Goal: Communication & Community: Answer question/provide support

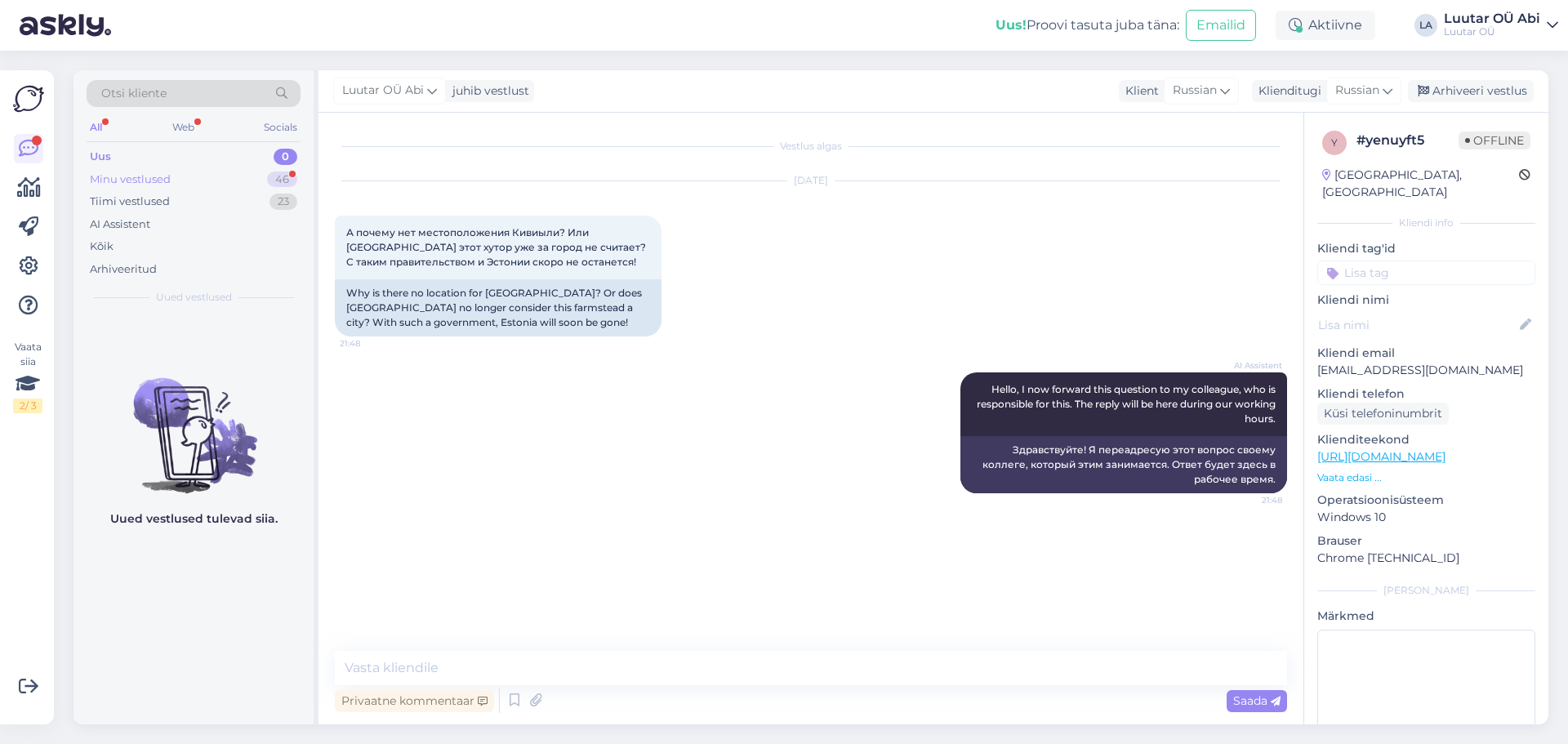
click at [228, 173] on div "Minu vestlused 46" at bounding box center [193, 180] width 214 height 23
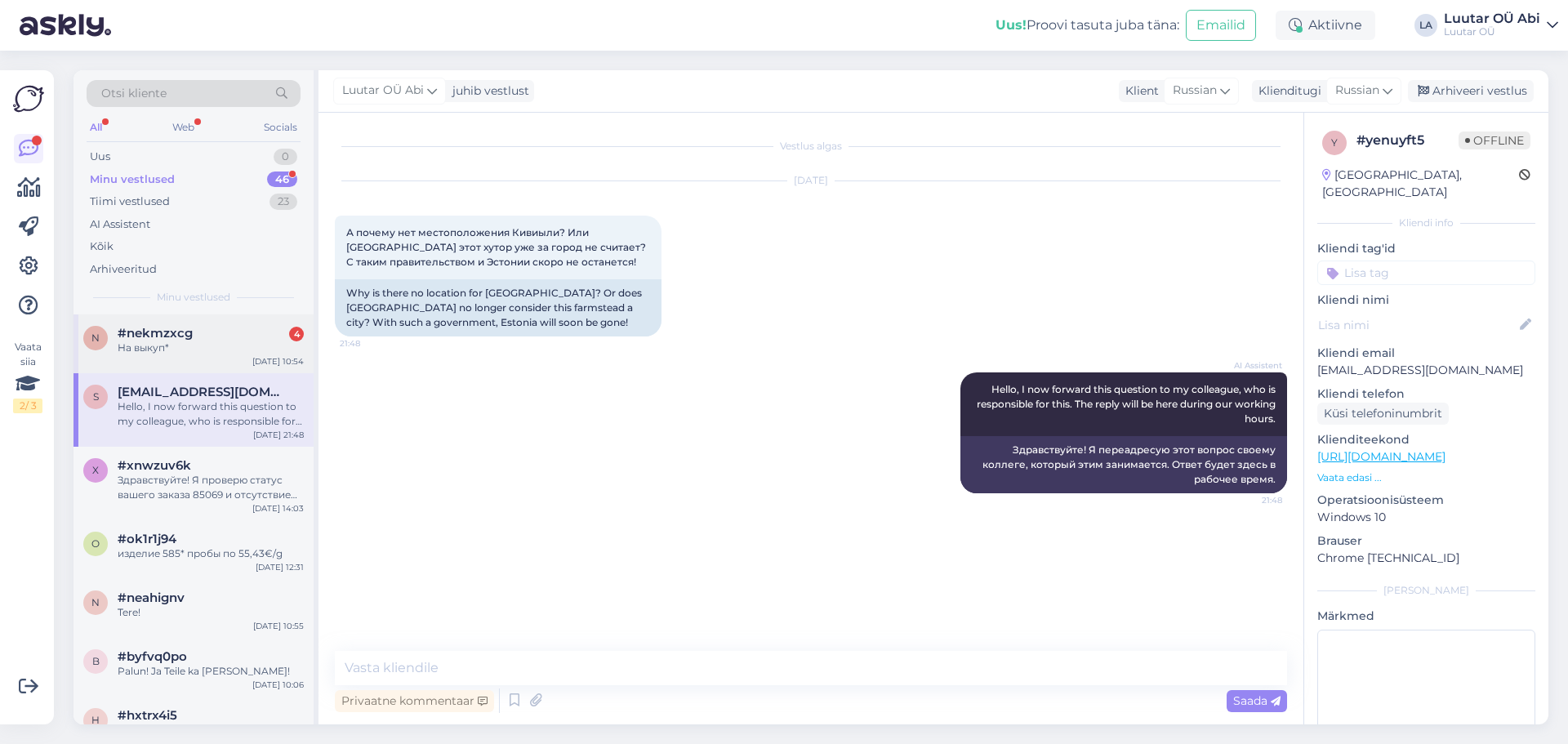
click at [214, 363] on div "n #nekmzxcg 4 На выкуп* [DATE] 10:54" at bounding box center [194, 344] width 240 height 59
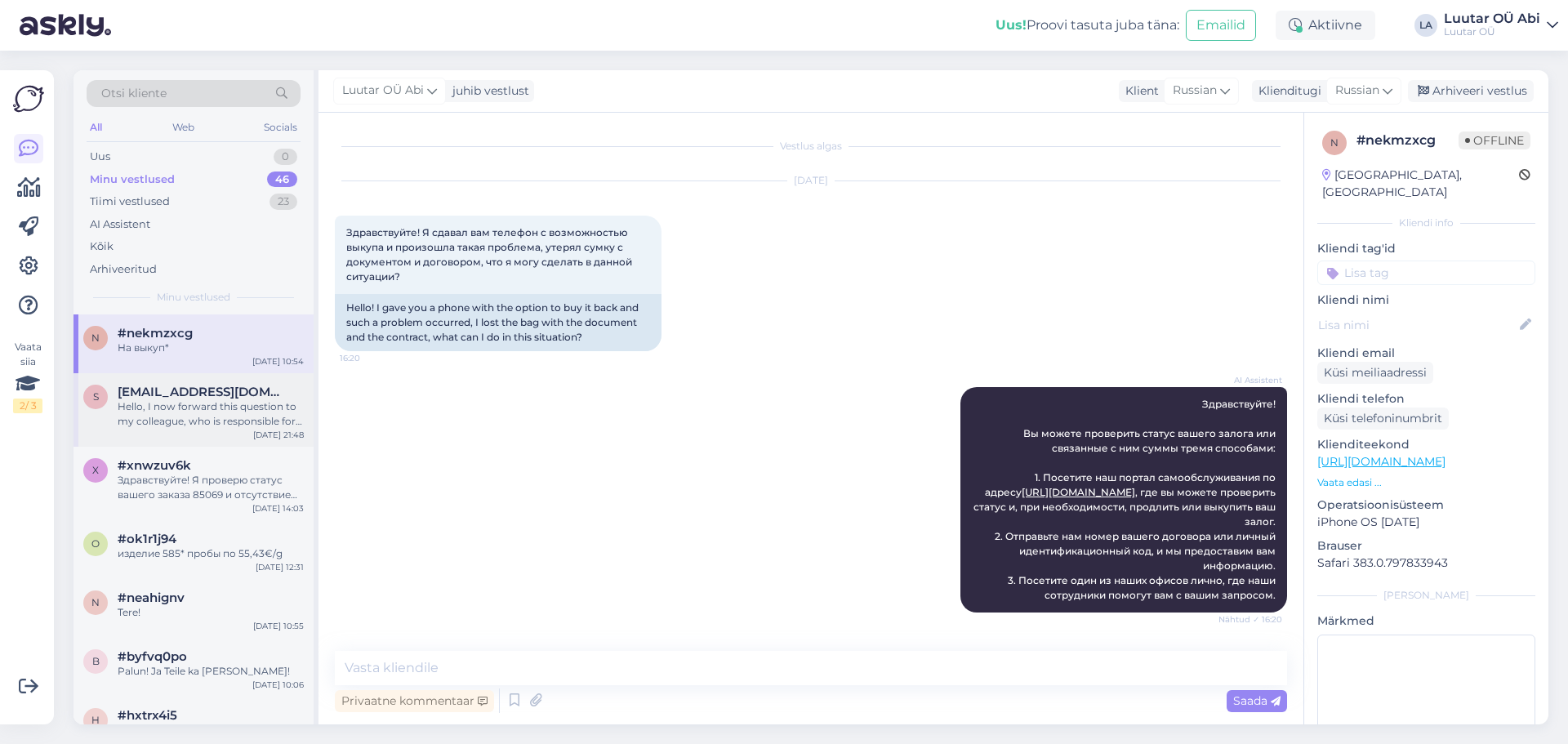
scroll to position [1748, 0]
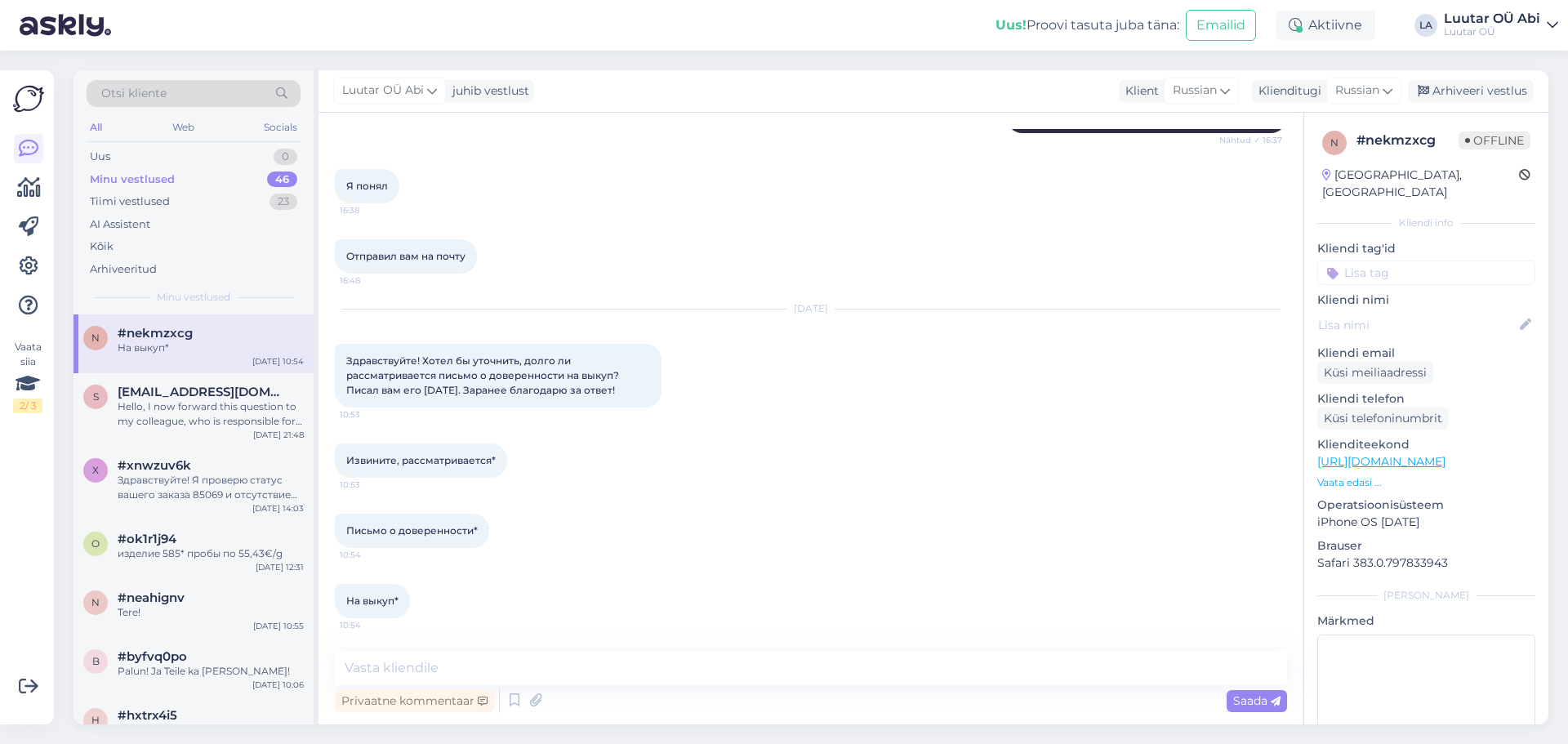
click at [832, 567] on div "На выкуп* 10:54" at bounding box center [811, 601] width 953 height 70
click at [405, 658] on textarea at bounding box center [811, 667] width 953 height 35
type textarea "Здравствуйте!"
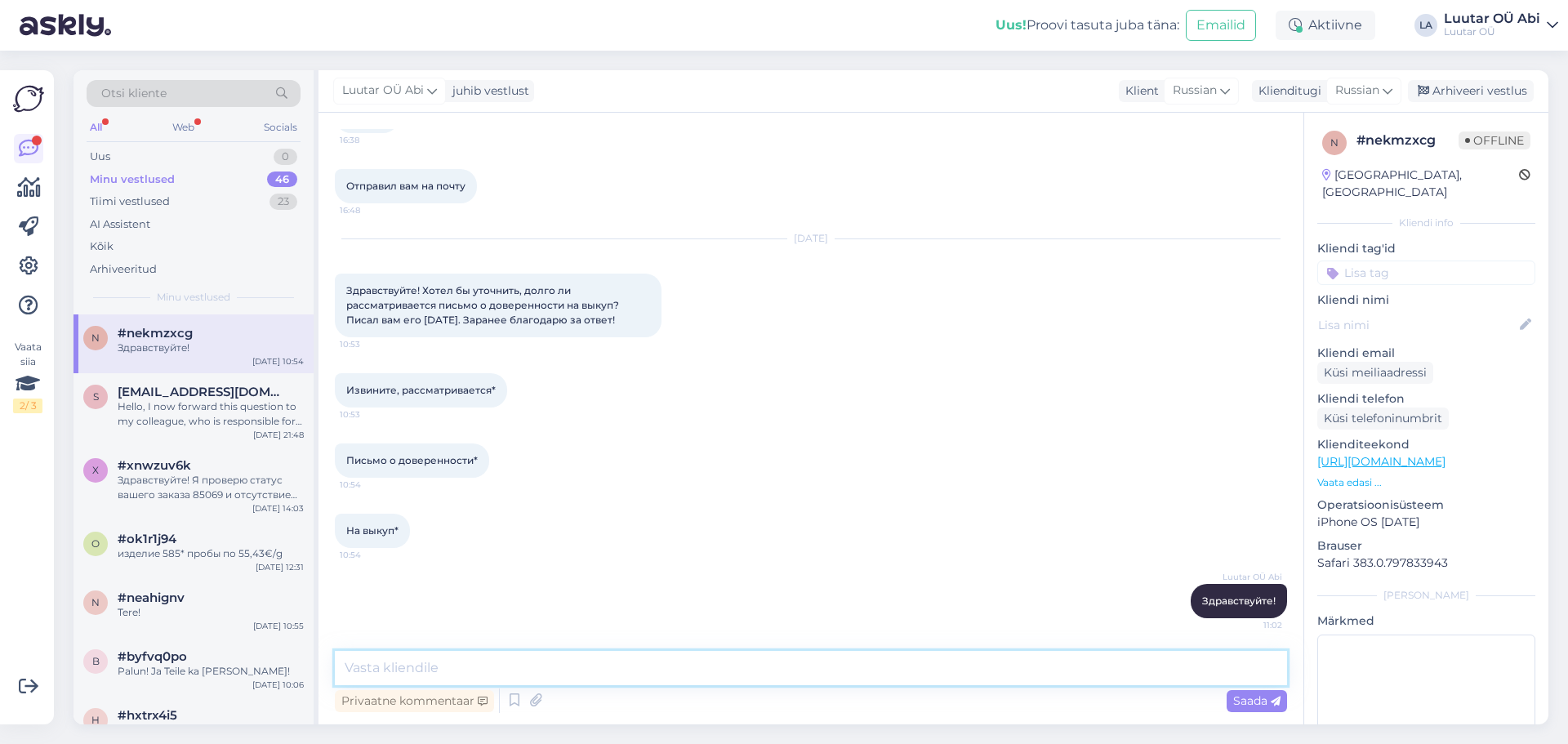
click at [621, 666] on textarea at bounding box center [811, 667] width 953 height 35
click at [372, 667] on textarea "с к5акогог майла Вы нам писали ?" at bounding box center [811, 667] width 953 height 35
click at [373, 671] on textarea "с какогог майла Вы нам писали ?" at bounding box center [811, 667] width 953 height 35
click at [415, 666] on textarea "с ка когог майла Вы нам писали ?" at bounding box center [811, 667] width 953 height 35
type textarea "с ка кого майла Вы нам писали ?"
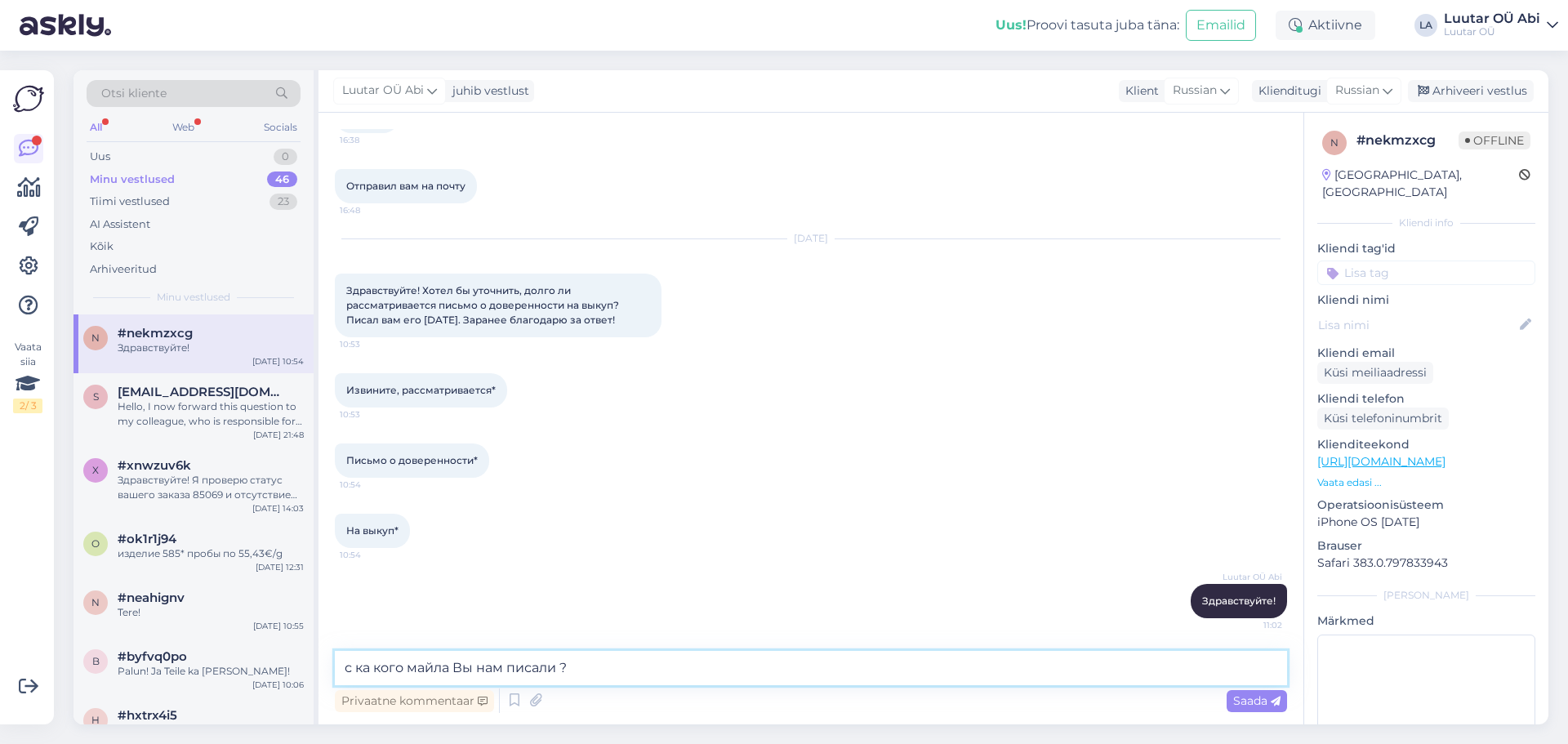
click at [678, 670] on textarea "с ка кого майла Вы нам писали ?" at bounding box center [811, 667] width 953 height 35
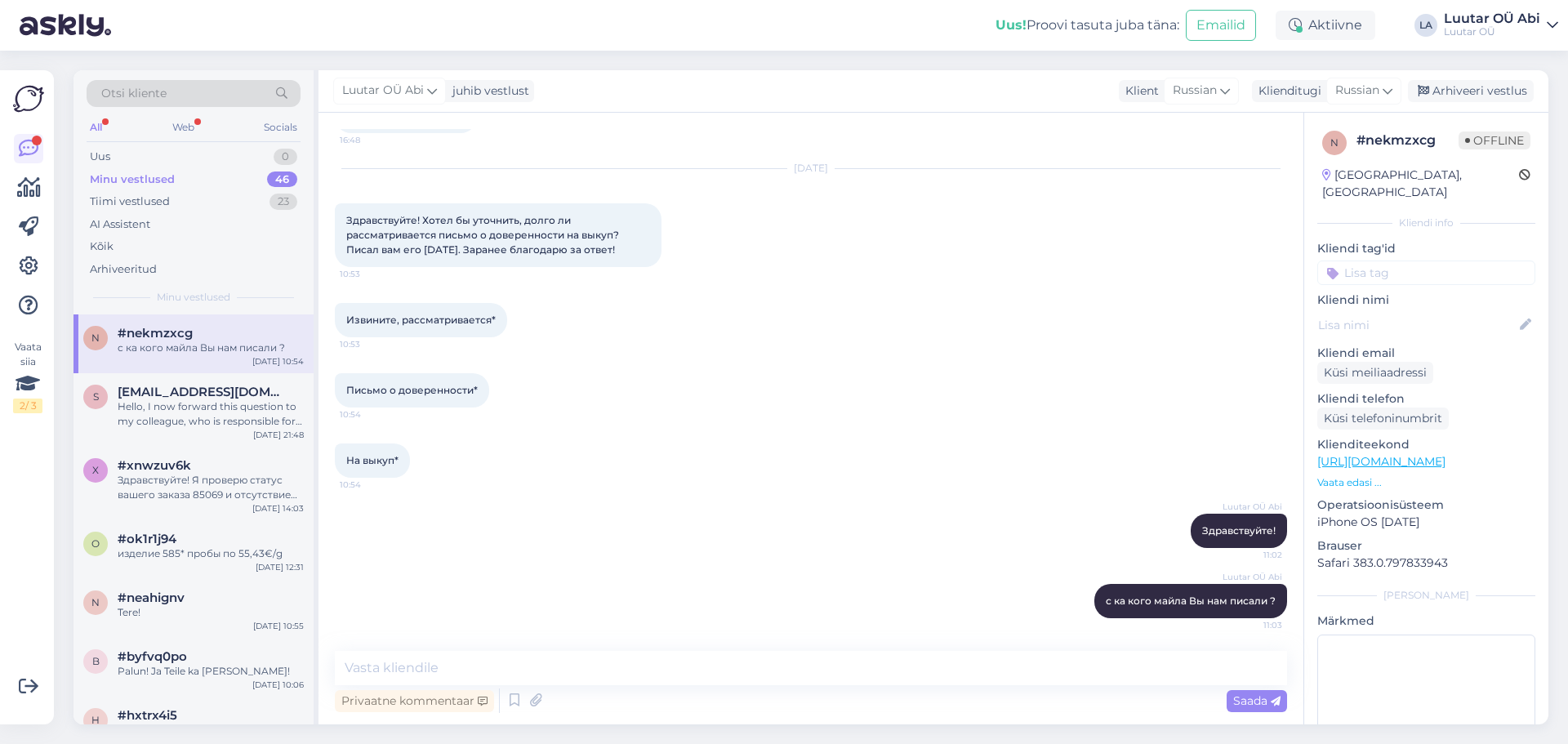
click at [93, 128] on div "All" at bounding box center [95, 127] width 19 height 21
